Goal: Navigation & Orientation: Understand site structure

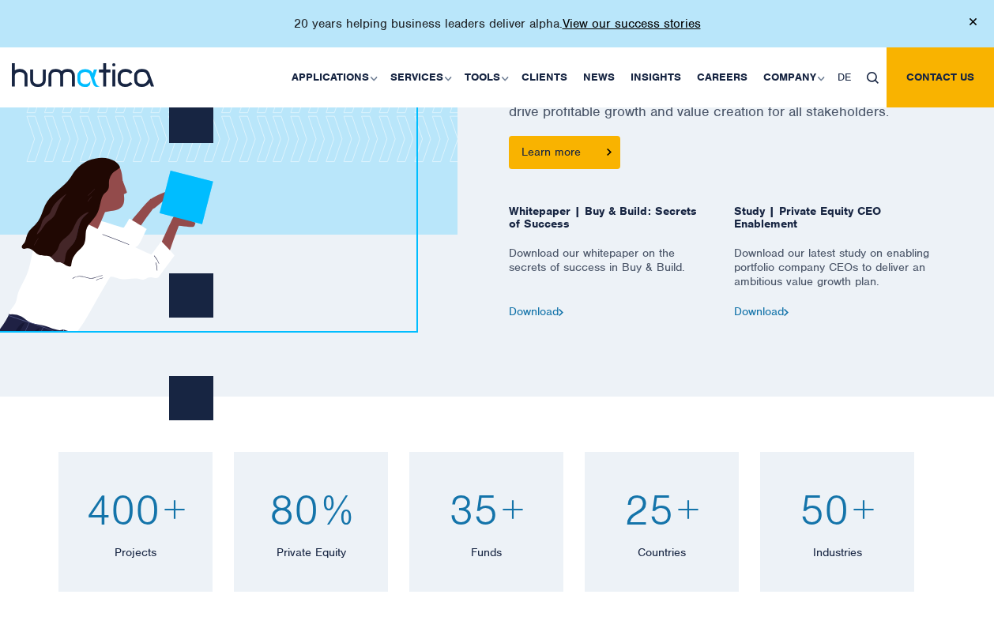
scroll to position [764, 0]
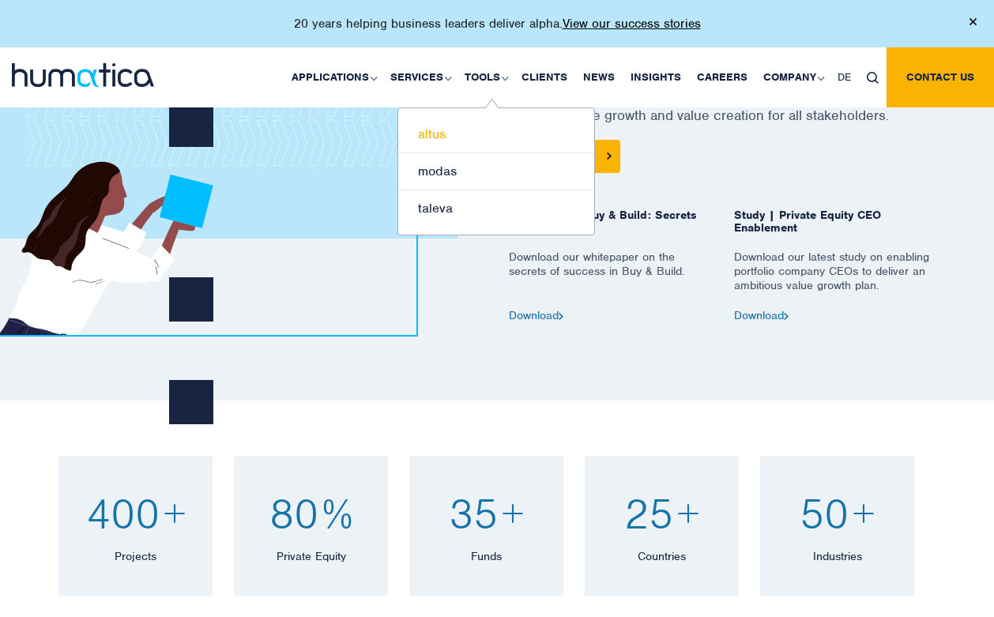
click at [448, 135] on link "altus" at bounding box center [496, 134] width 196 height 37
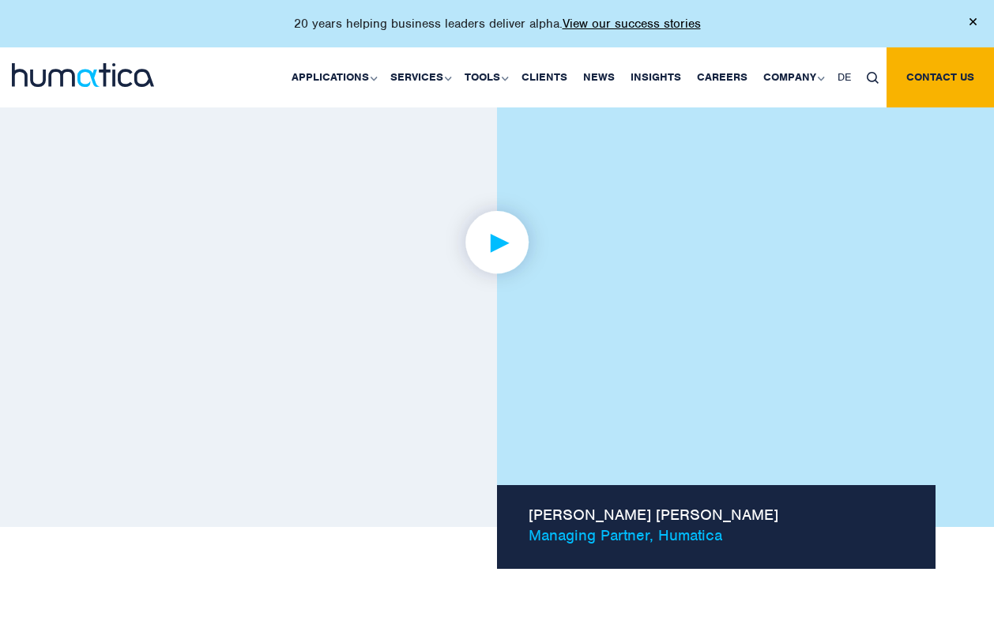
scroll to position [1180, 0]
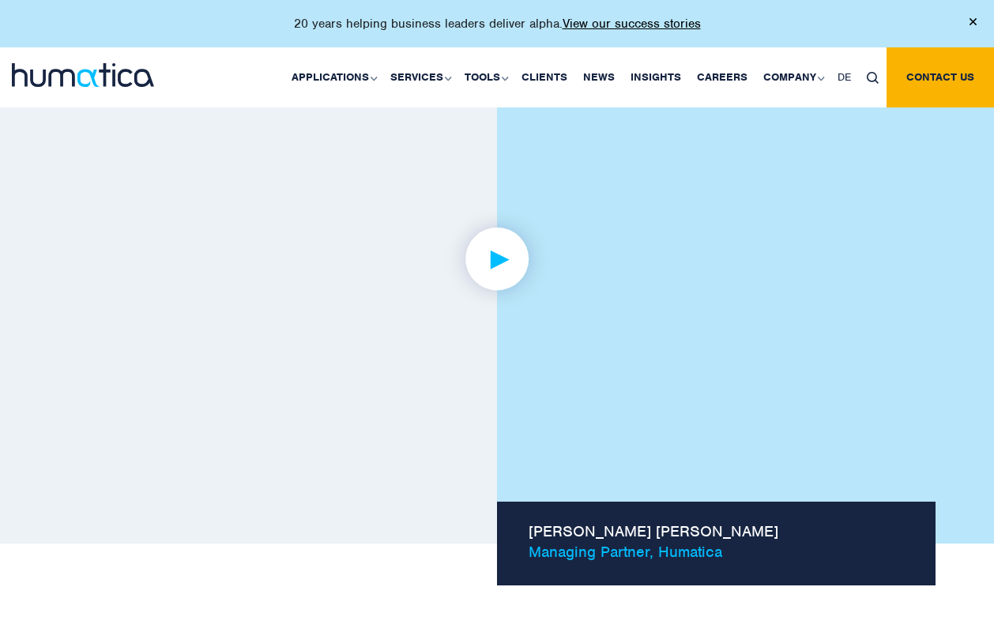
click at [489, 254] on img at bounding box center [497, 259] width 123 height 123
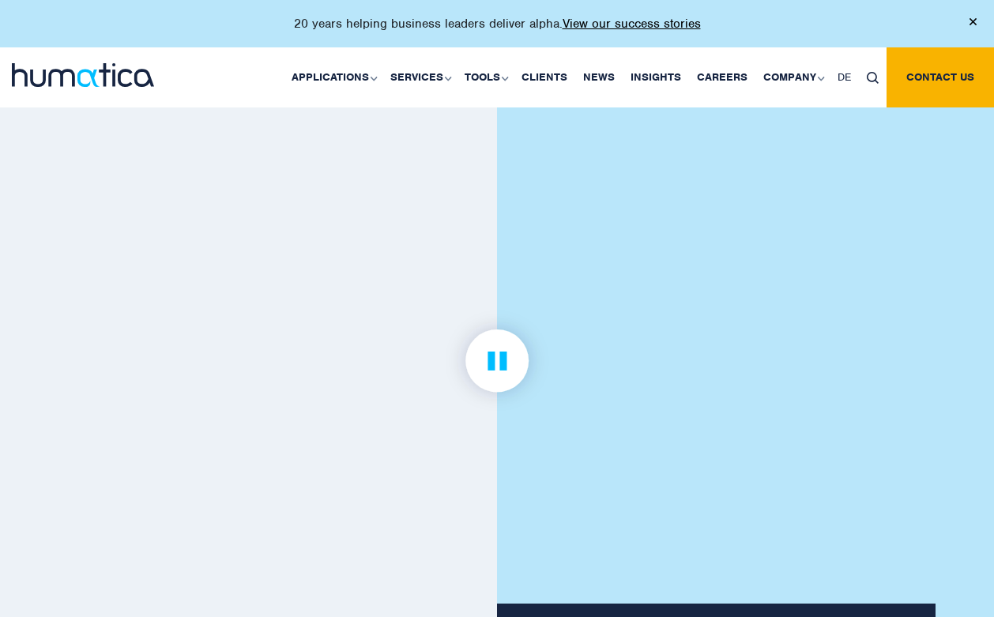
scroll to position [1078, 0]
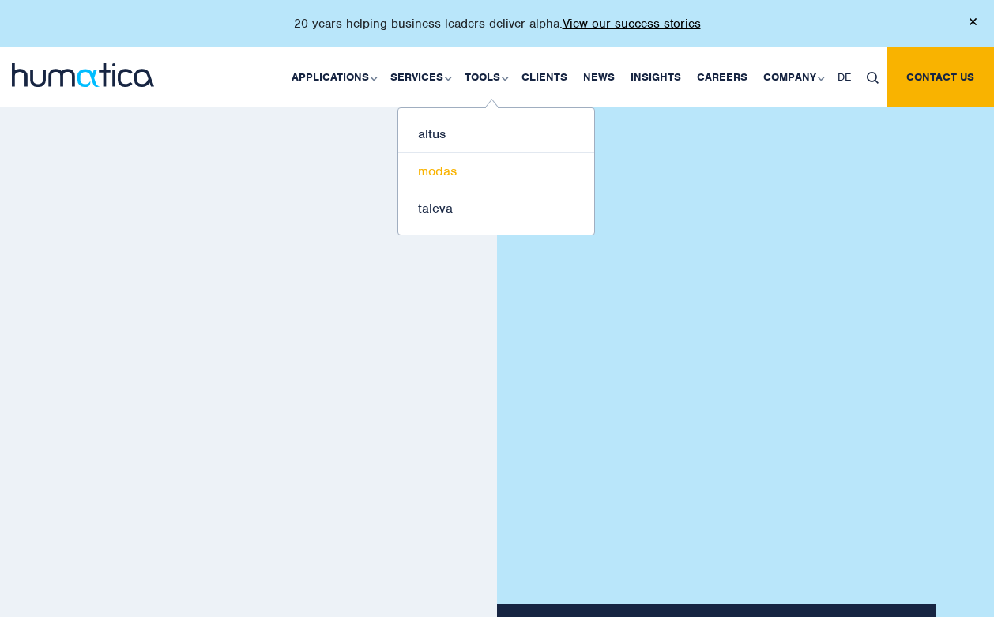
click at [489, 171] on link "modas" at bounding box center [496, 171] width 196 height 37
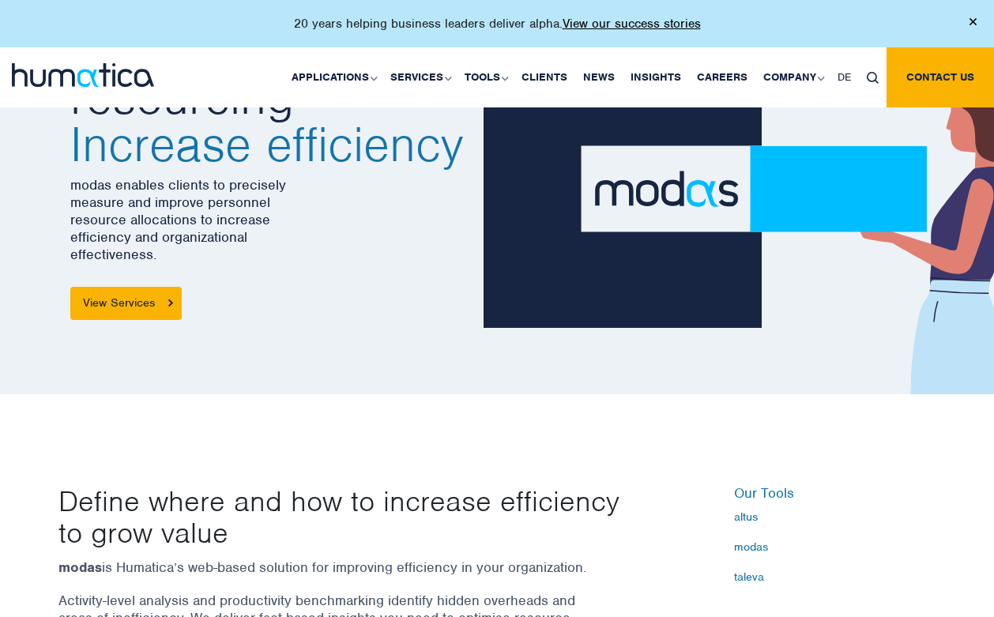
scroll to position [109, 0]
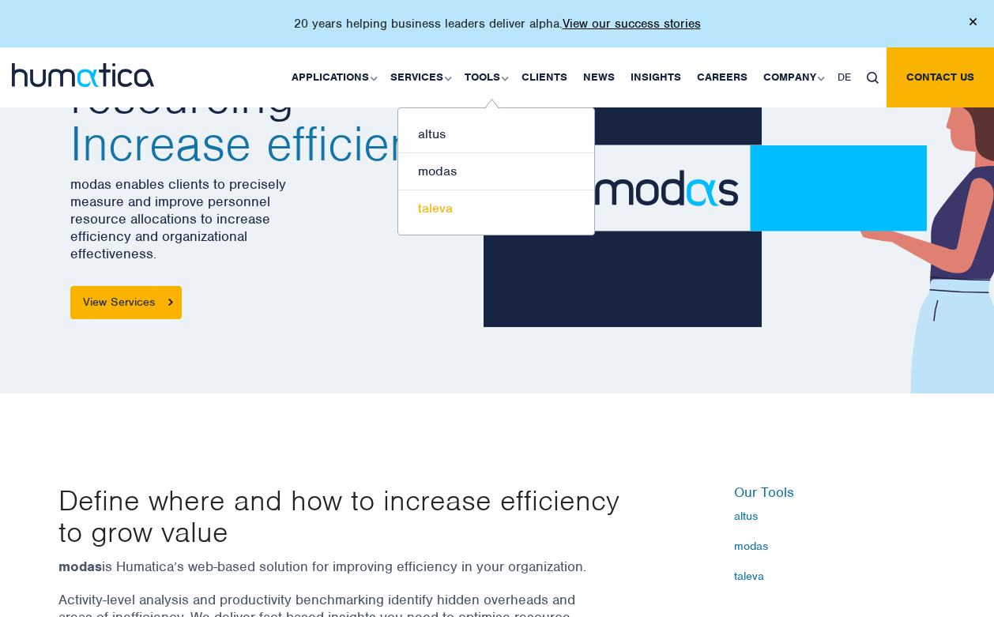
click at [443, 209] on link "taleva" at bounding box center [496, 209] width 196 height 36
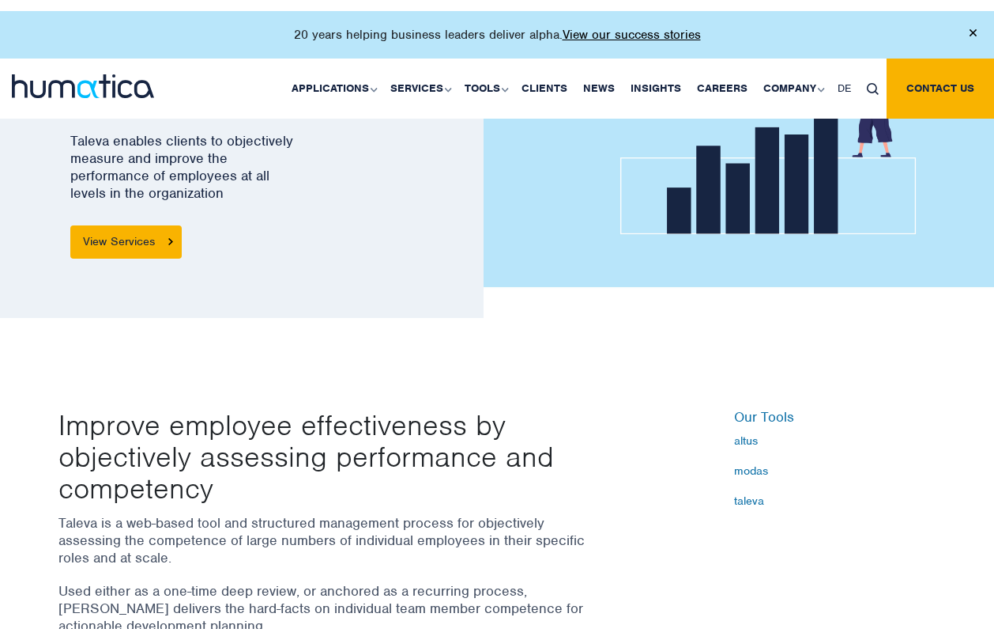
scroll to position [189, 0]
